Goal: Information Seeking & Learning: Find specific page/section

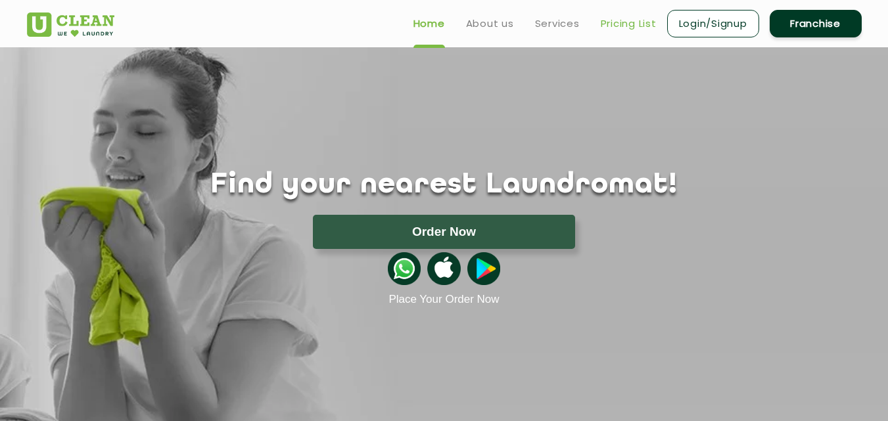
click at [608, 20] on link "Pricing List" at bounding box center [629, 24] width 56 height 16
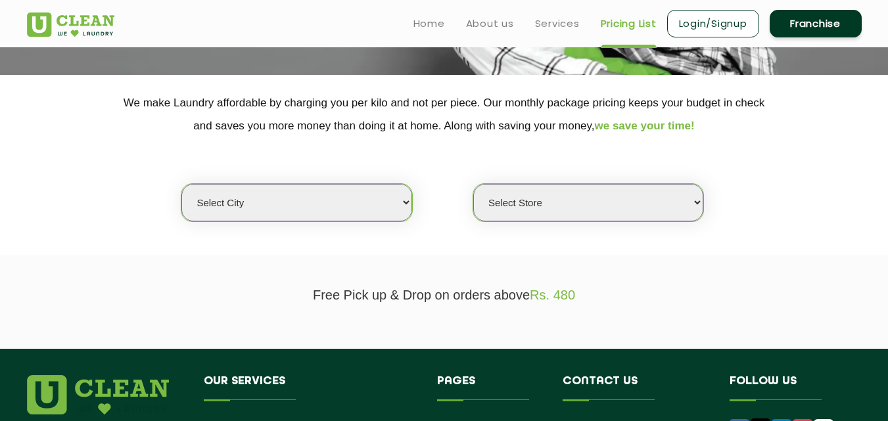
scroll to position [228, 0]
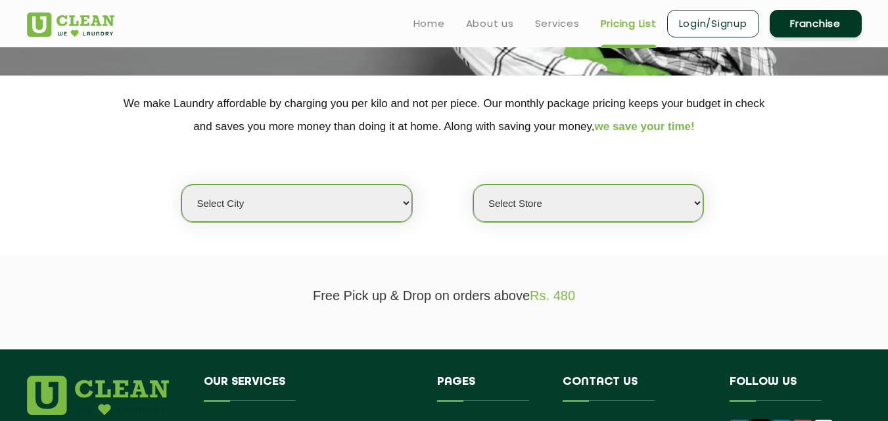
click at [226, 208] on select "Select city Aalo Agartala Agra Ahmedabad Akola Aligarh Alwar - UClean Select Am…" at bounding box center [296, 203] width 230 height 37
select select "182"
click at [181, 185] on select "Select city Aalo Agartala Agra Ahmedabad Akola Aligarh Alwar - UClean Select Am…" at bounding box center [296, 203] width 230 height 37
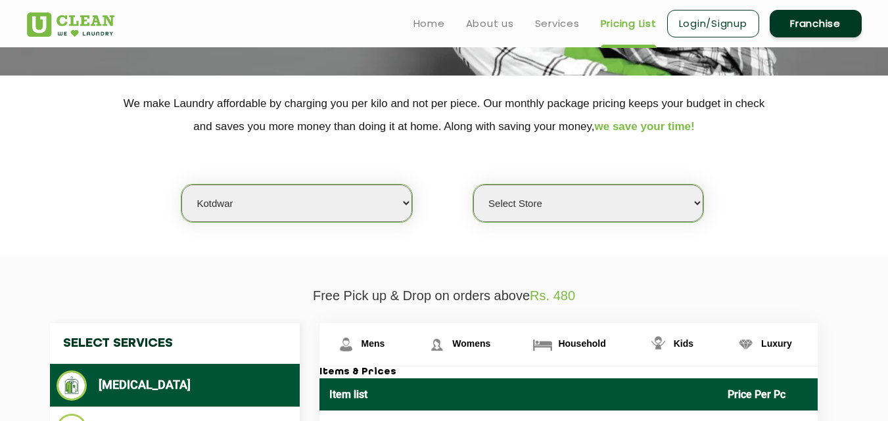
click at [571, 193] on select "Select Store UClean Kotdwar" at bounding box center [588, 203] width 230 height 37
select select "535"
click at [473, 185] on select "Select Store UClean Kotdwar" at bounding box center [588, 203] width 230 height 37
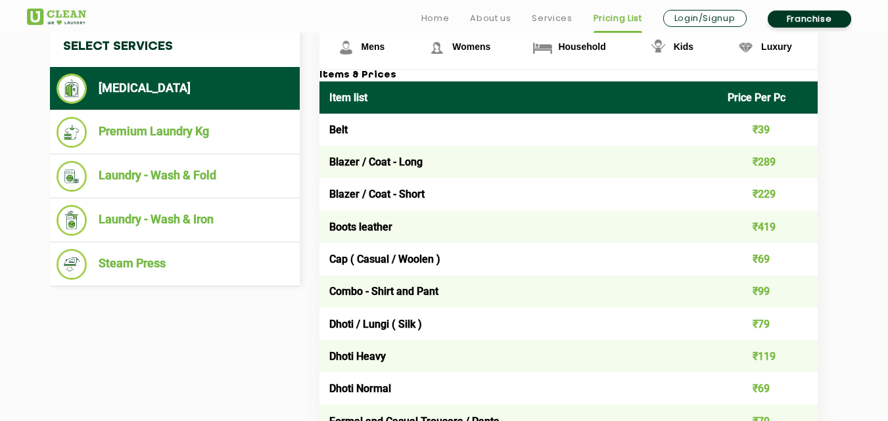
scroll to position [526, 0]
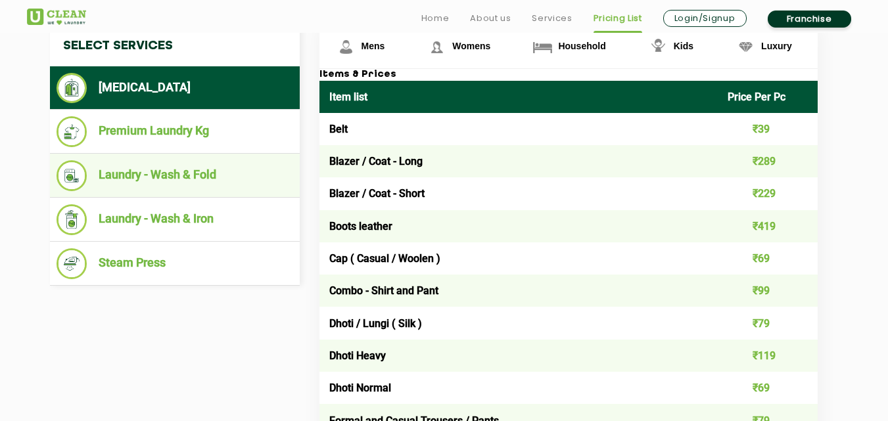
click at [164, 184] on li "Laundry - Wash & Fold" at bounding box center [175, 175] width 237 height 31
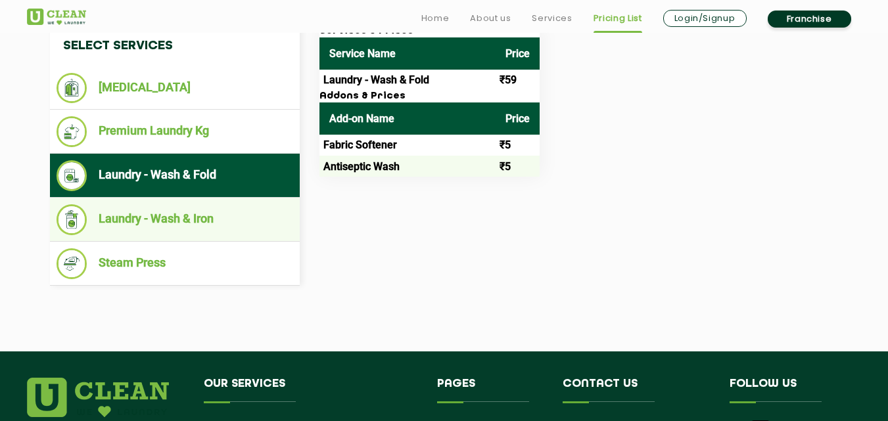
click at [227, 224] on li "Laundry - Wash & Iron" at bounding box center [175, 219] width 237 height 31
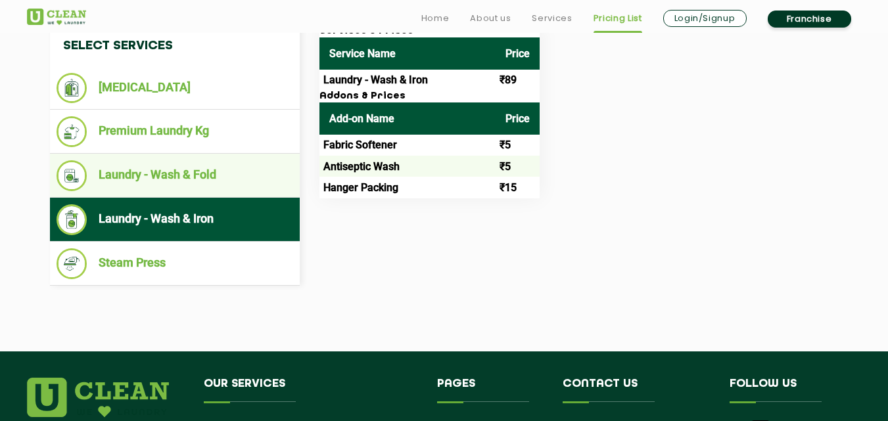
click at [226, 178] on li "Laundry - Wash & Fold" at bounding box center [175, 175] width 237 height 31
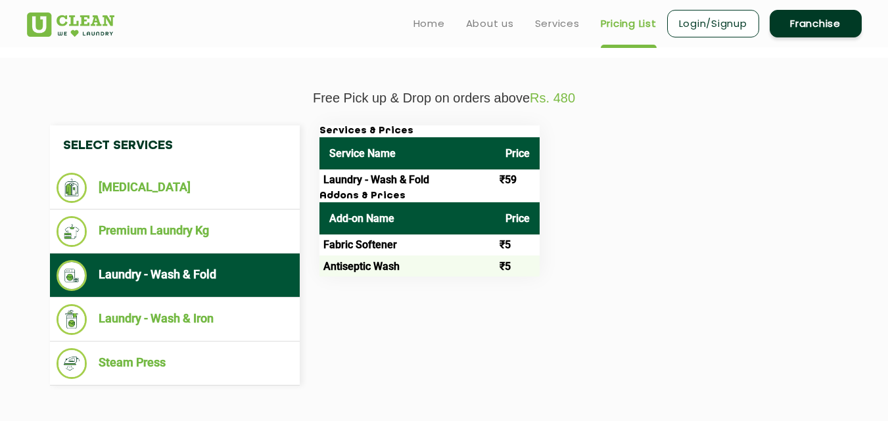
scroll to position [408, 0]
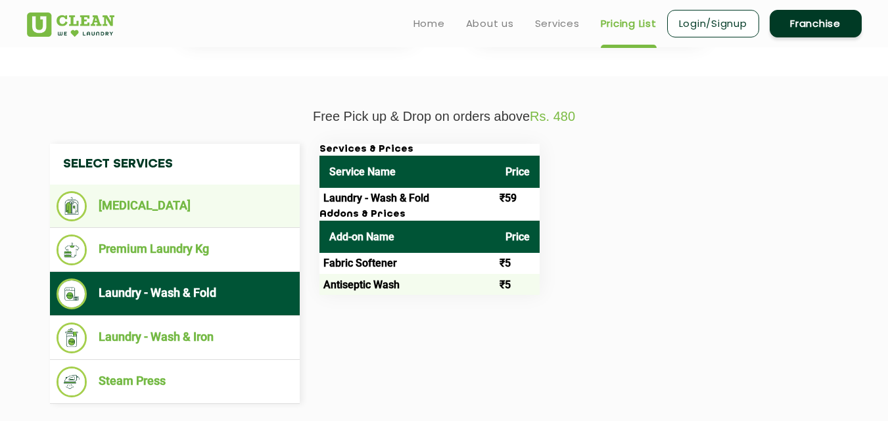
click at [185, 208] on li "[MEDICAL_DATA]" at bounding box center [175, 206] width 237 height 30
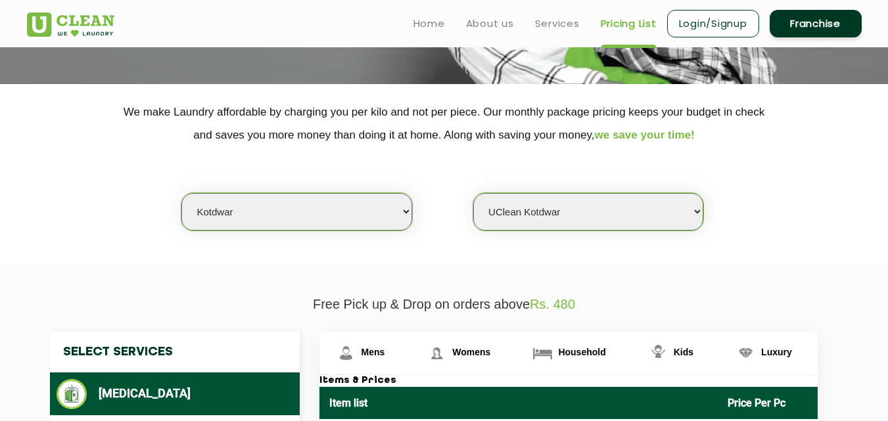
scroll to position [0, 0]
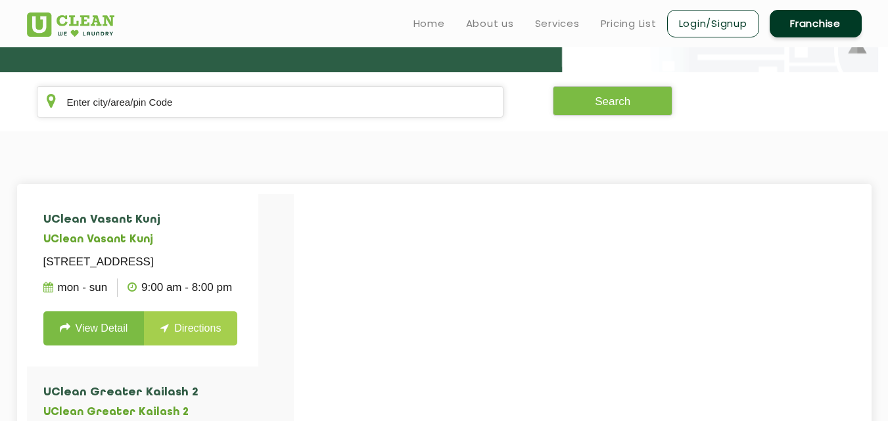
scroll to position [224, 0]
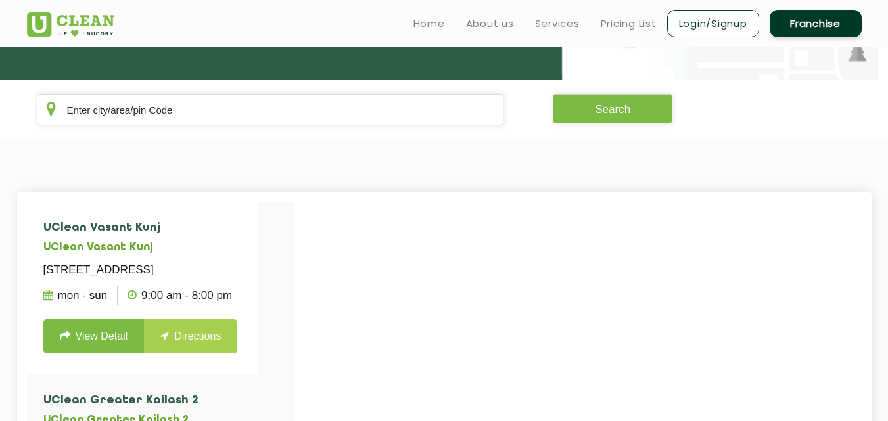
click at [204, 127] on section "Search" at bounding box center [444, 109] width 888 height 59
click at [206, 118] on input "text" at bounding box center [271, 110] width 468 height 32
